Goal: Information Seeking & Learning: Learn about a topic

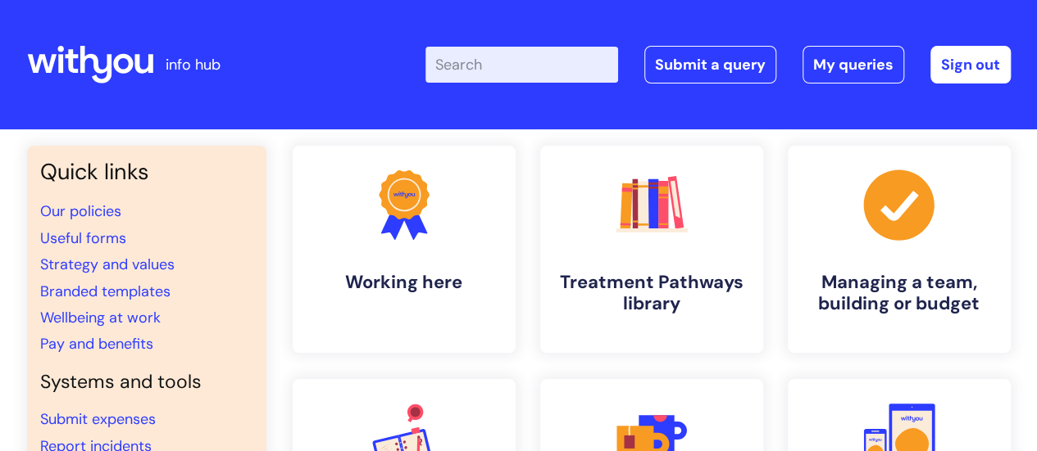
click at [551, 63] on input "Enter your search term here..." at bounding box center [521, 65] width 193 height 36
type input "death"
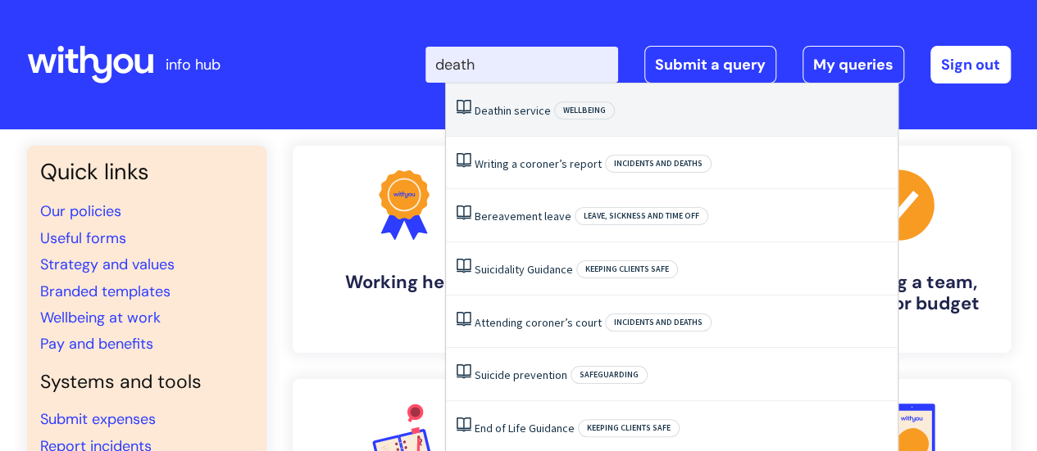
click at [534, 118] on link "Death in service" at bounding box center [512, 110] width 76 height 15
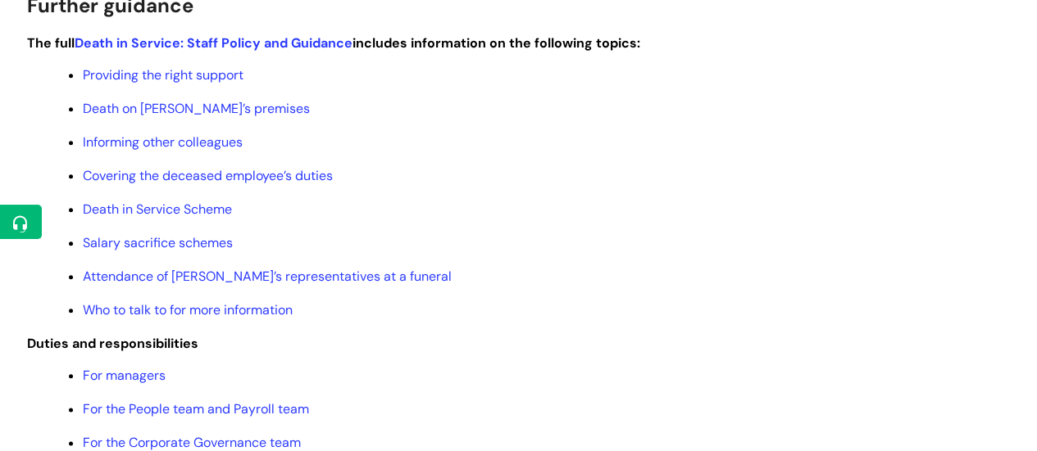
scroll to position [774, 0]
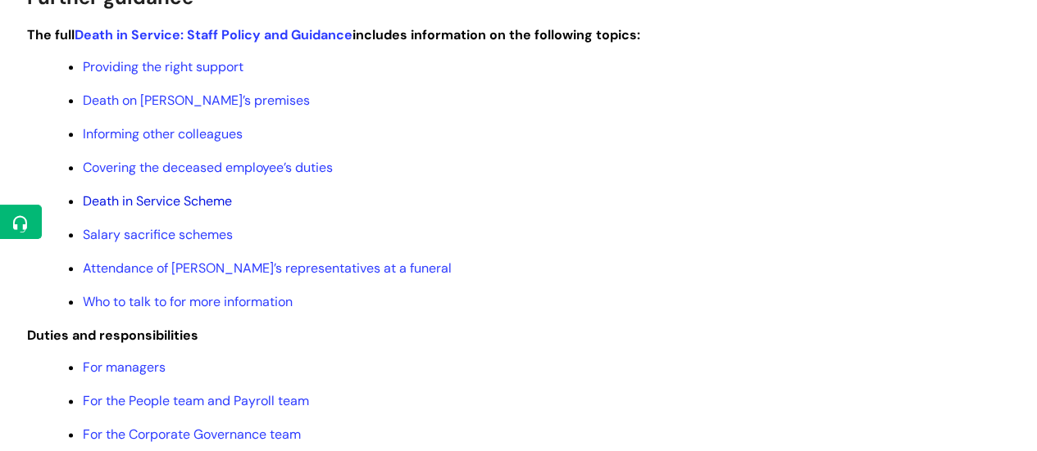
click at [213, 210] on link "Death in Service Scheme" at bounding box center [157, 201] width 149 height 17
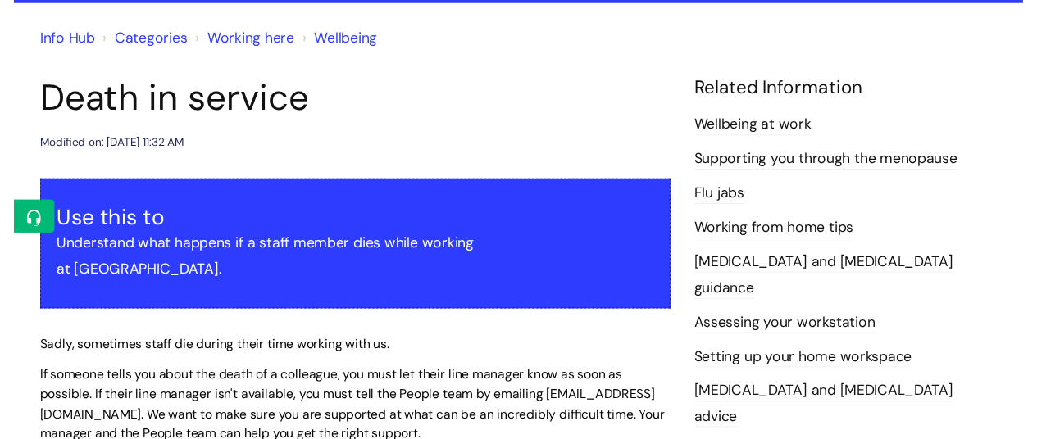
scroll to position [0, 0]
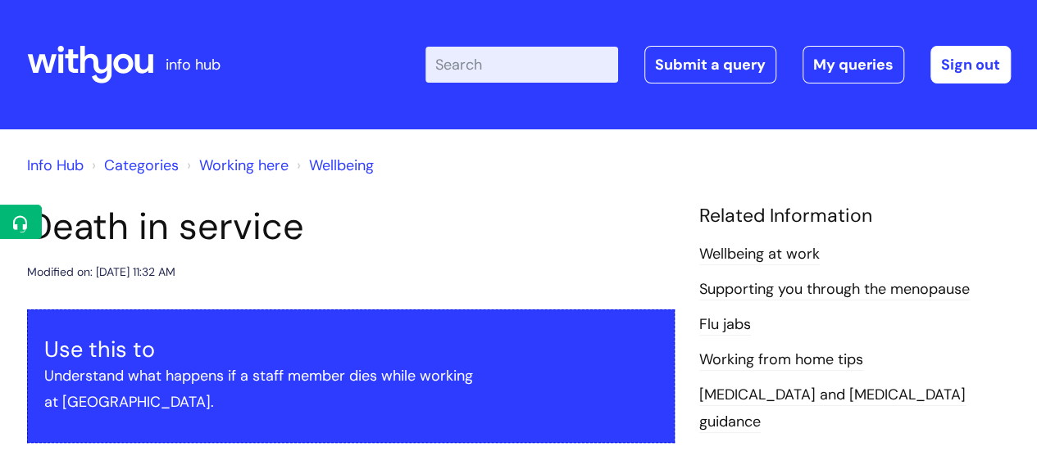
click at [536, 66] on input "Enter your search term here..." at bounding box center [521, 65] width 193 height 36
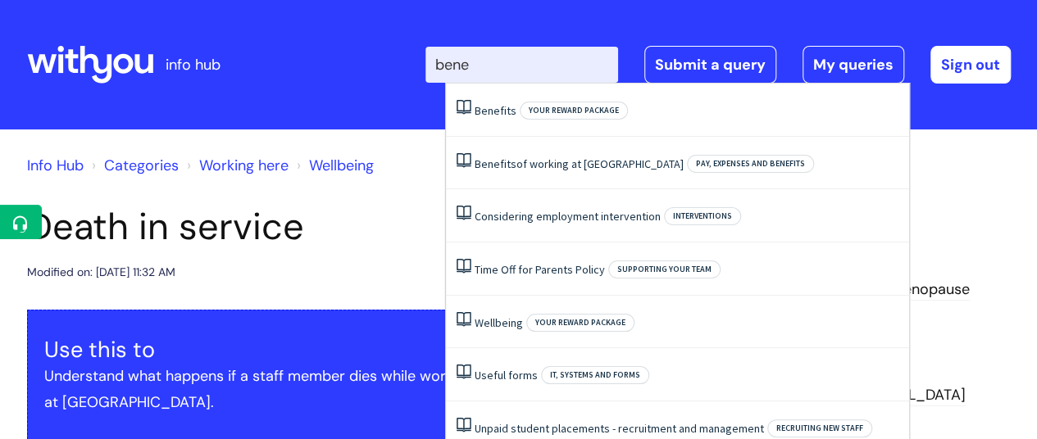
type input "benef"
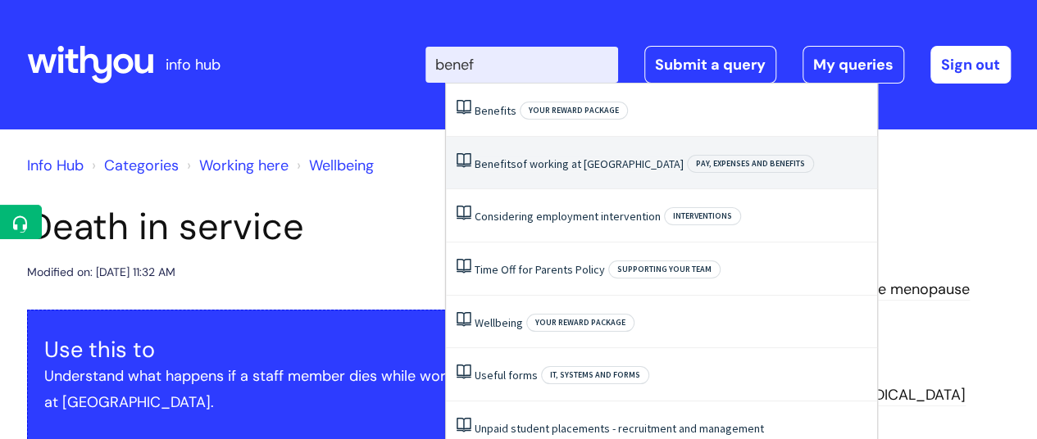
click at [514, 161] on link "Benefits of working at WithYou" at bounding box center [578, 164] width 209 height 15
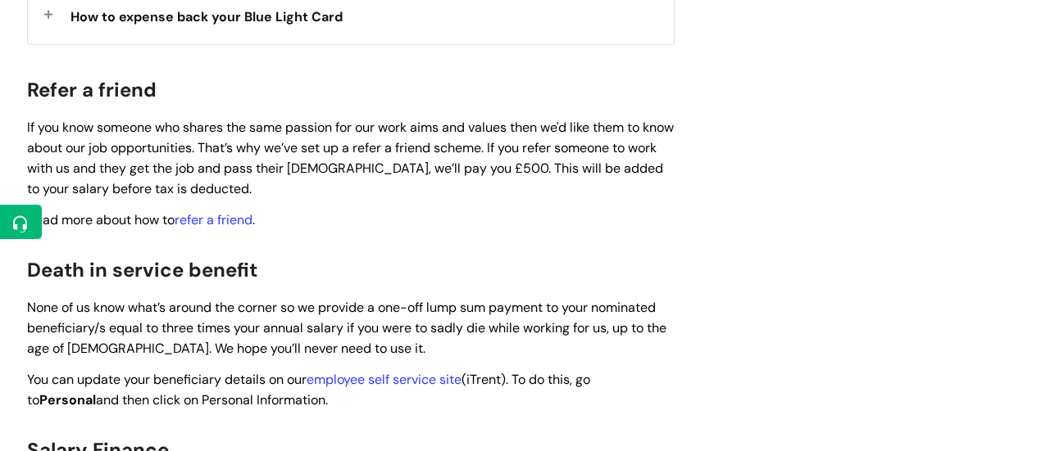
scroll to position [1961, 0]
